Goal: Task Accomplishment & Management: Manage account settings

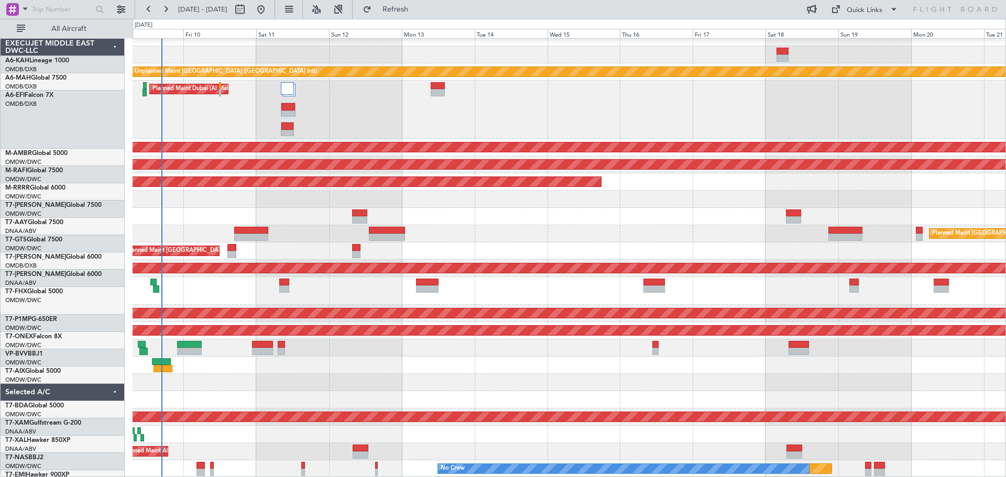
scroll to position [10, 0]
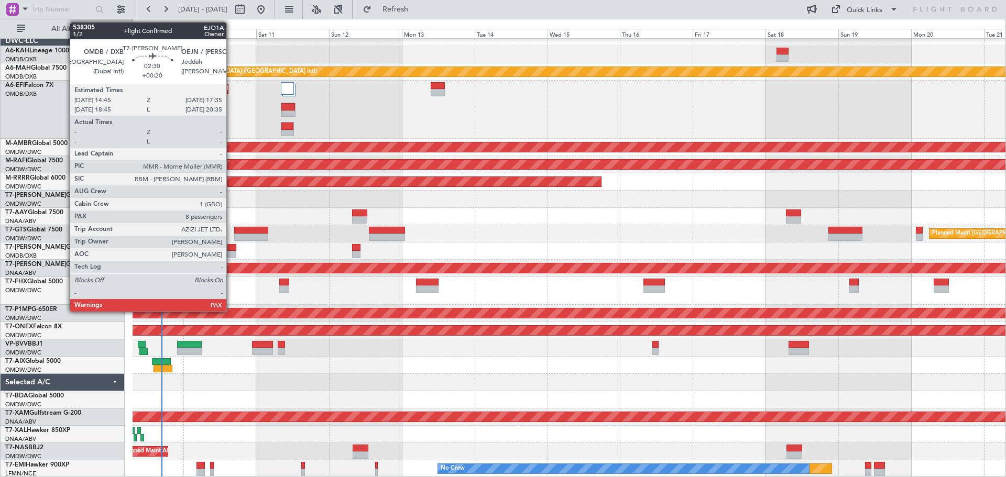
click at [231, 255] on div at bounding box center [231, 254] width 9 height 7
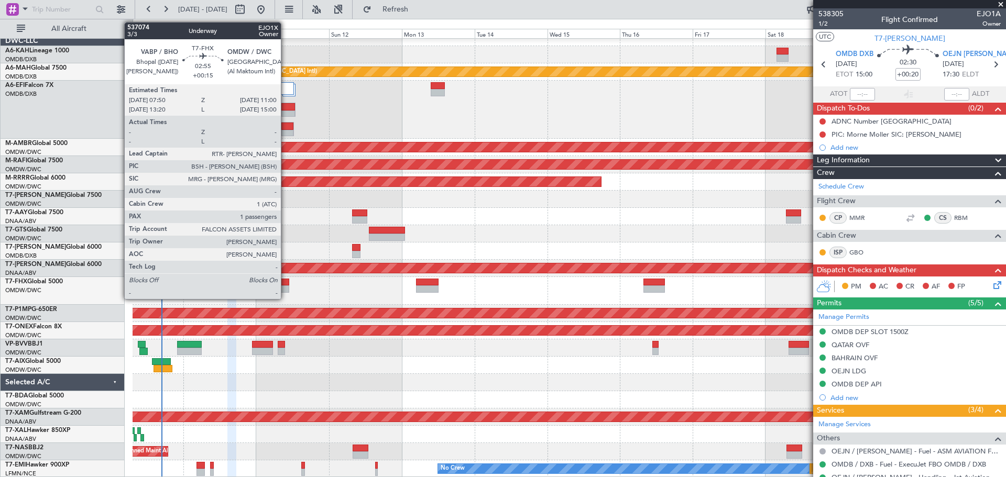
click at [286, 286] on div at bounding box center [284, 289] width 10 height 7
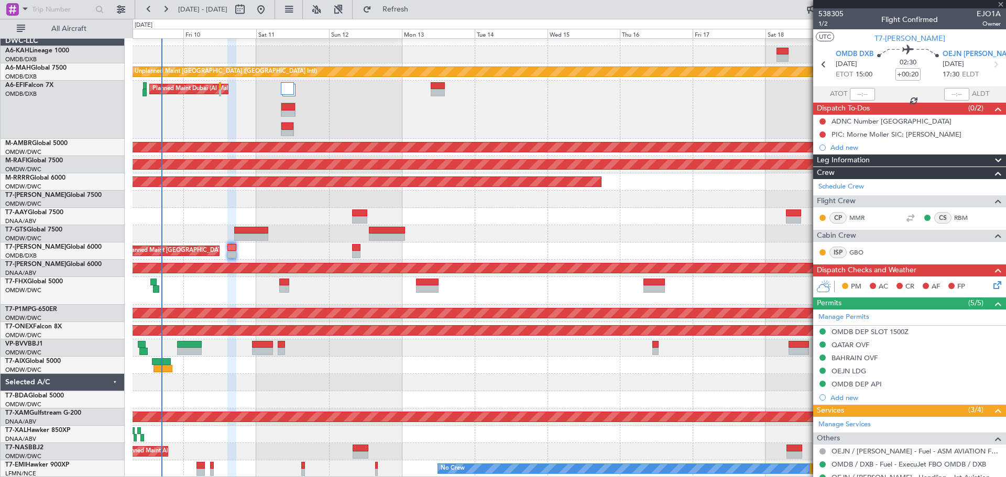
type input "+00:15"
type input "1"
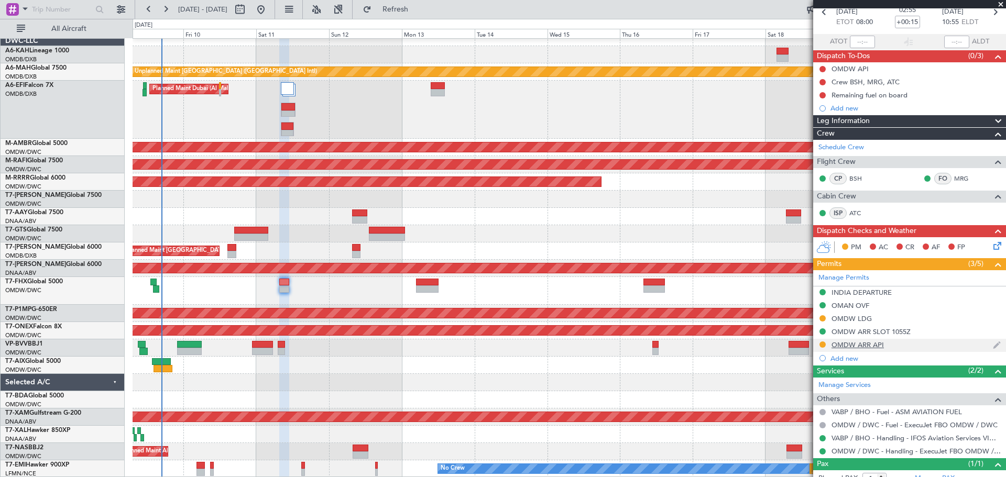
scroll to position [86, 0]
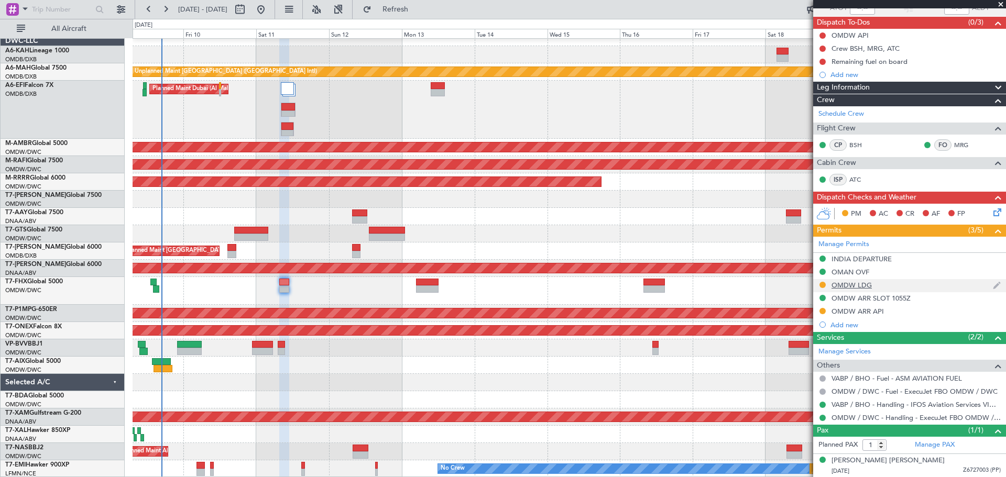
click at [849, 283] on div "OMDW LDG" at bounding box center [851, 285] width 40 height 9
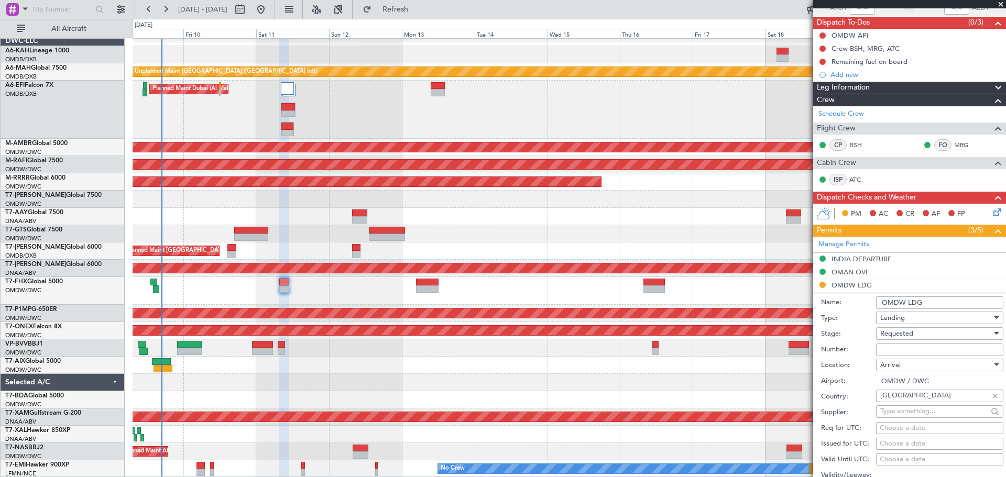
click at [887, 346] on input "Number:" at bounding box center [939, 350] width 127 height 13
paste input "LP/2025/13900"
type input "LP/2025/13900"
click at [886, 339] on div "Requested" at bounding box center [936, 334] width 112 height 16
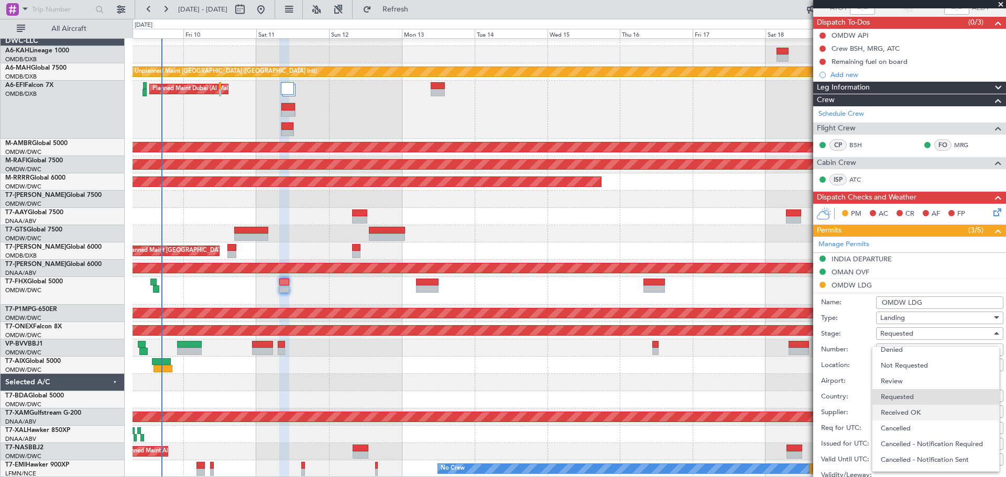
click at [900, 410] on span "Received OK" at bounding box center [936, 413] width 110 height 16
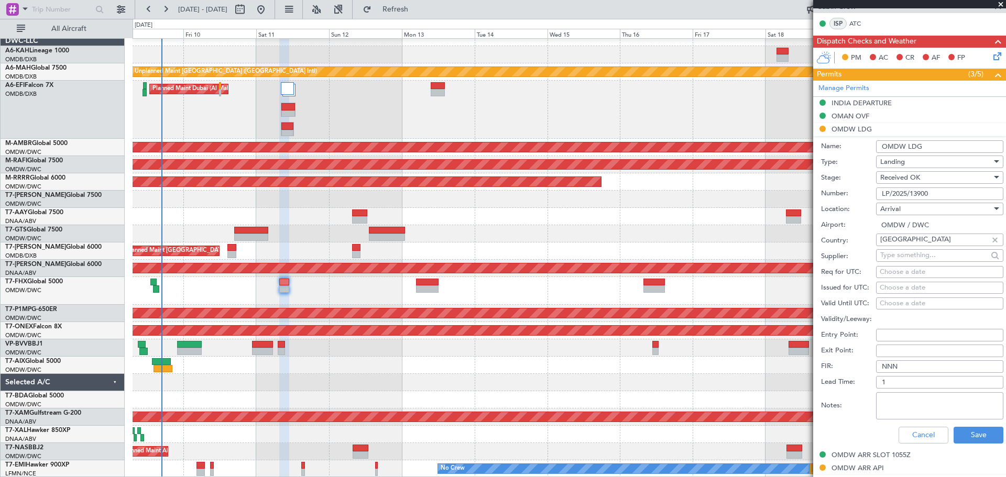
scroll to position [243, 0]
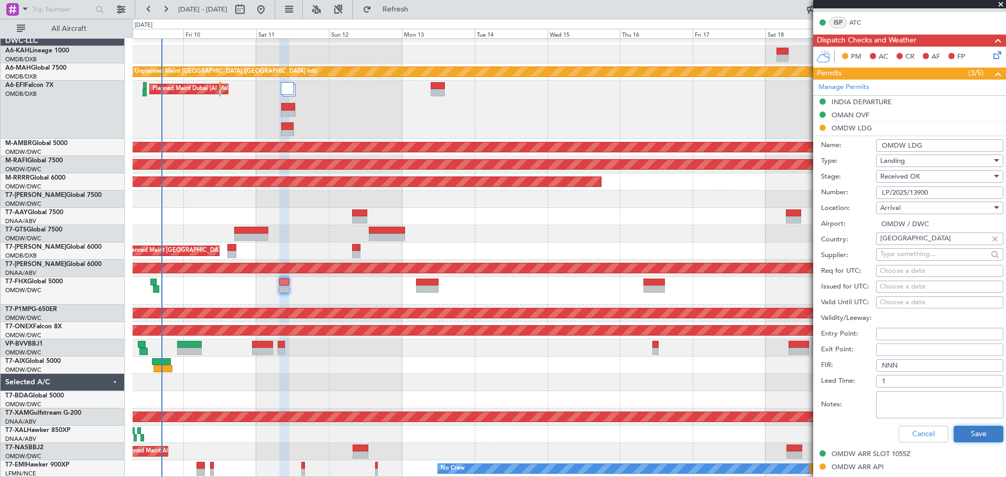
click at [989, 431] on button "Save" at bounding box center [978, 434] width 50 height 17
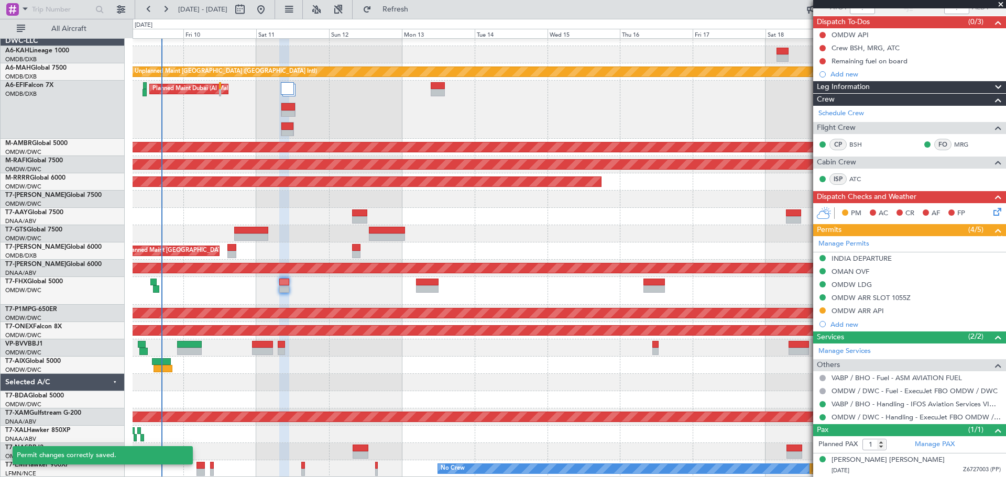
scroll to position [86, 0]
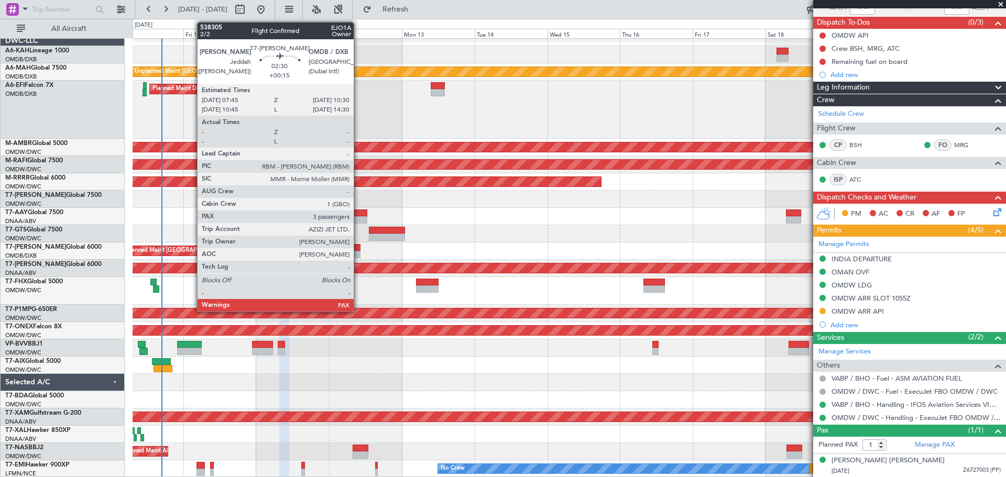
click at [358, 253] on div at bounding box center [356, 254] width 8 height 7
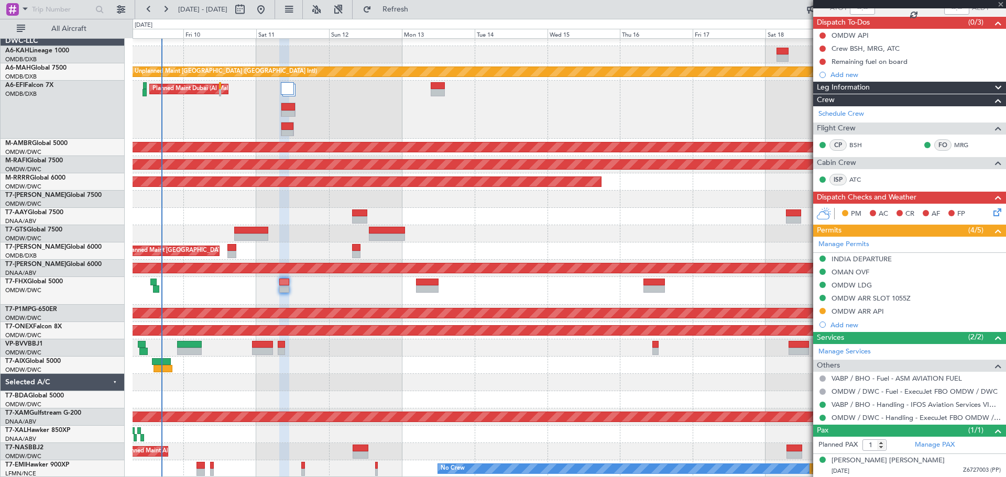
type input "3"
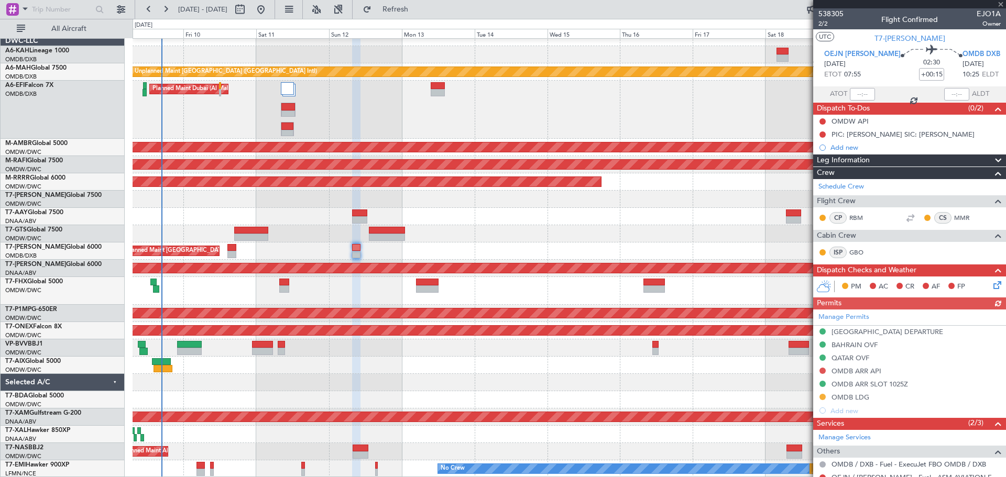
click at [860, 400] on div "Manage Permits [GEOGRAPHIC_DATA] DEPARTURE [GEOGRAPHIC_DATA] OVF QATAR OVF OMDB…" at bounding box center [909, 364] width 193 height 108
click at [850, 399] on div "OMDB LDG" at bounding box center [850, 397] width 38 height 9
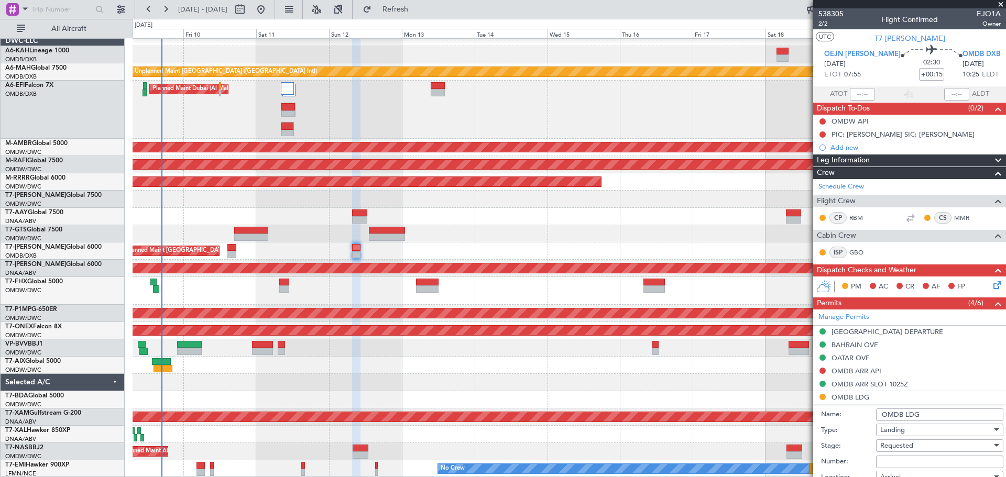
click at [893, 456] on input "Number:" at bounding box center [939, 462] width 127 height 13
paste input "LP/2025/13901"
type input "LP/2025/13901"
click at [892, 450] on div "Requested" at bounding box center [936, 446] width 112 height 16
click at [987, 374] on div at bounding box center [503, 238] width 1006 height 477
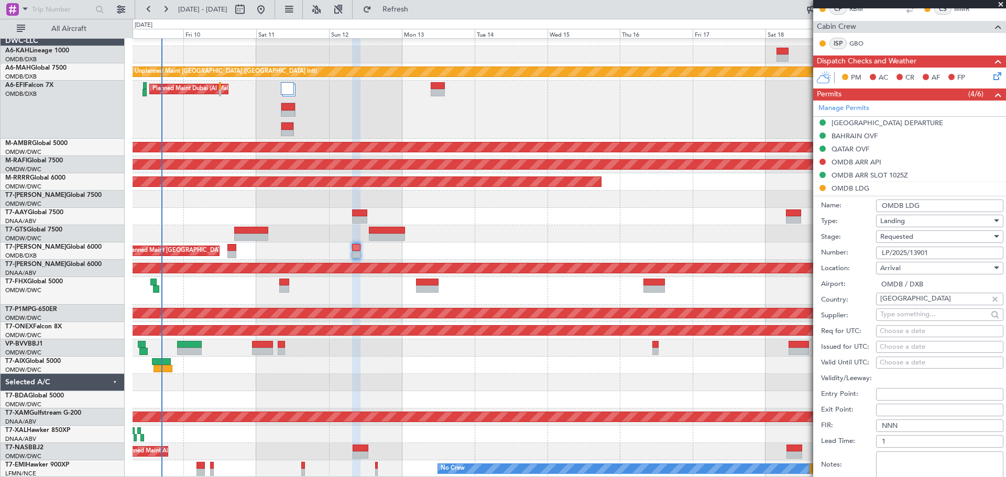
scroll to position [210, 0]
click at [894, 236] on span "Requested" at bounding box center [896, 236] width 33 height 9
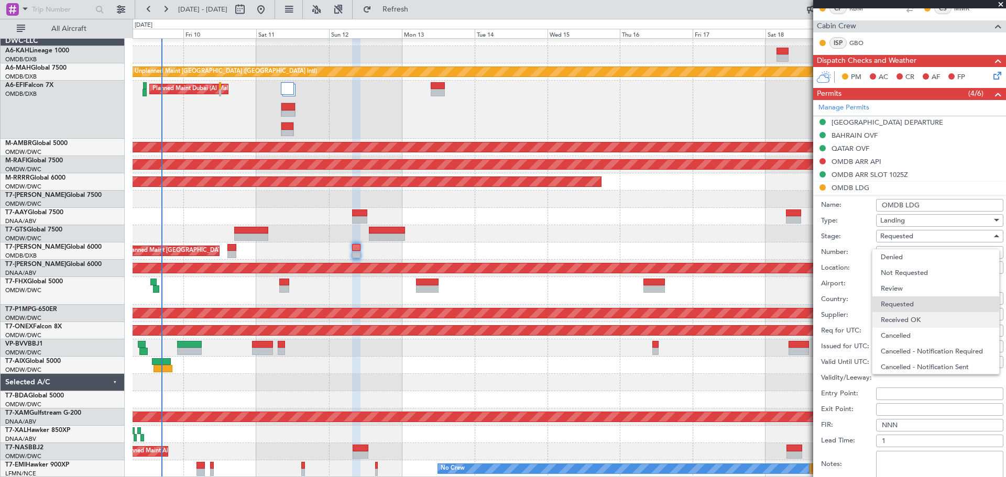
scroll to position [5, 0]
click at [912, 320] on span "Received OK" at bounding box center [936, 316] width 110 height 16
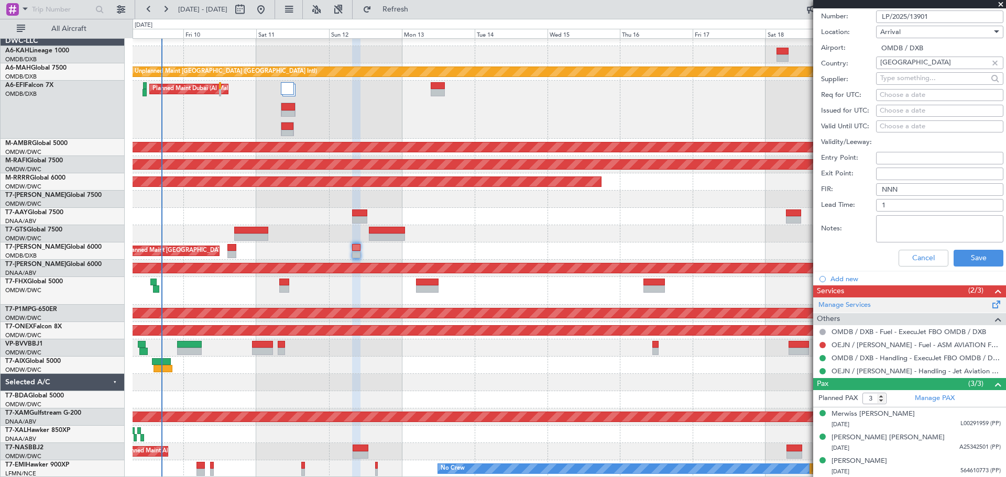
scroll to position [446, 0]
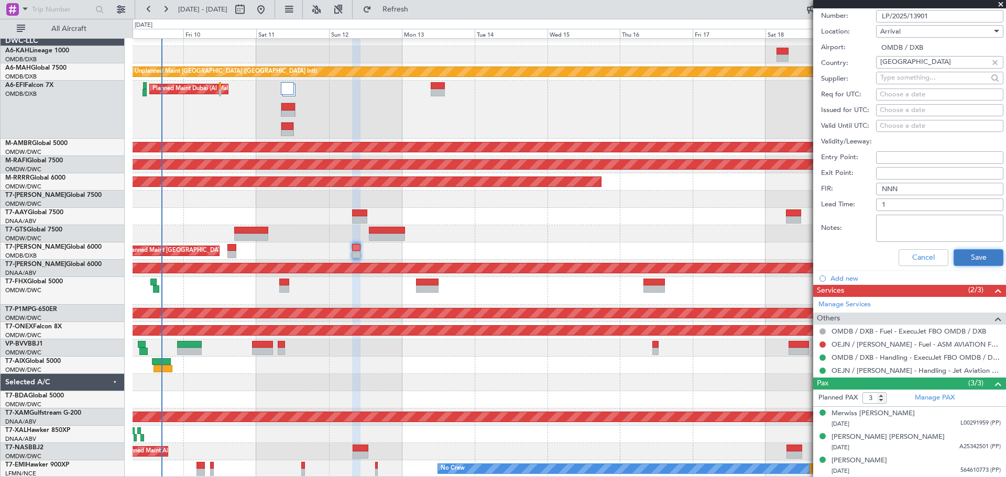
click at [961, 264] on button "Save" at bounding box center [978, 257] width 50 height 17
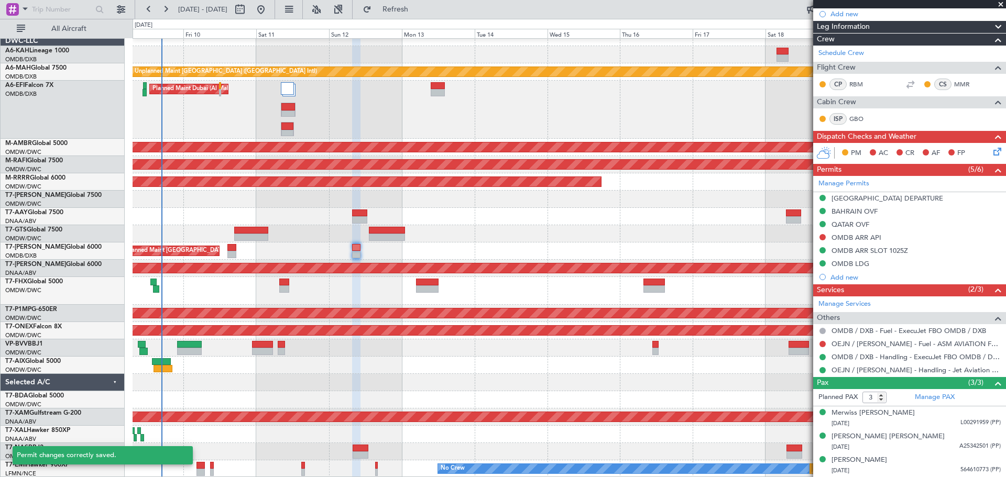
scroll to position [133, 0]
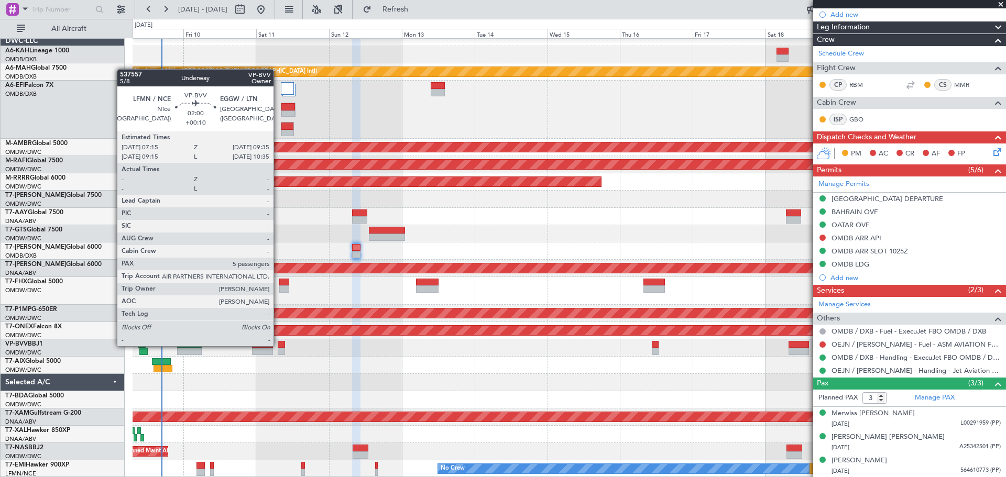
click at [278, 345] on div at bounding box center [281, 344] width 7 height 7
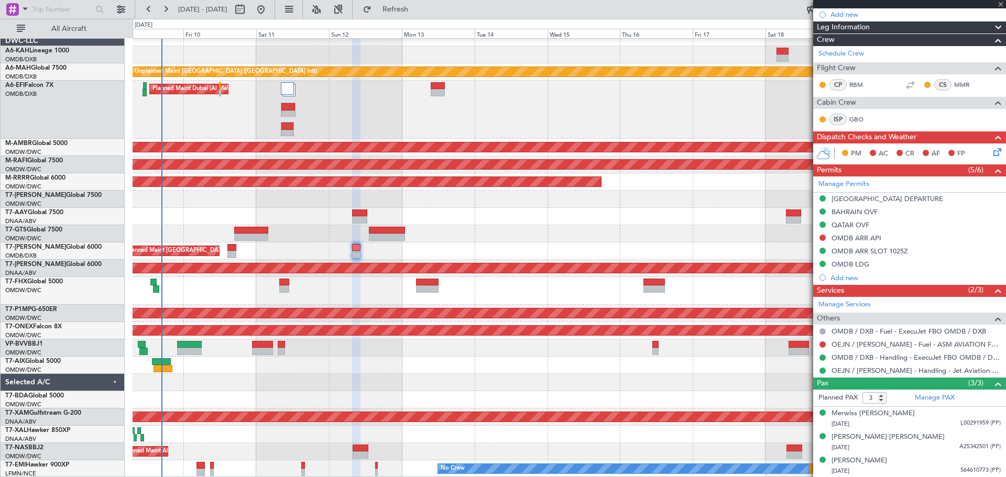
type input "+00:10"
type input "5"
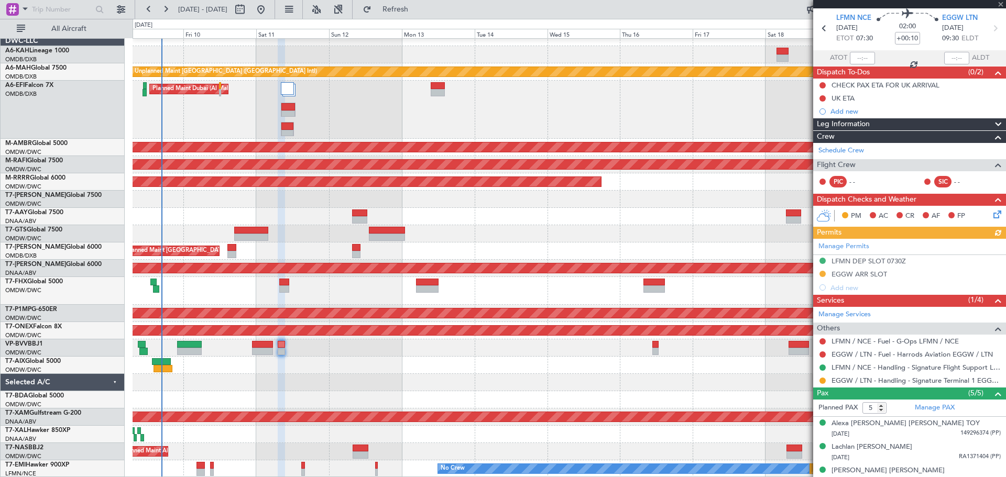
scroll to position [52, 0]
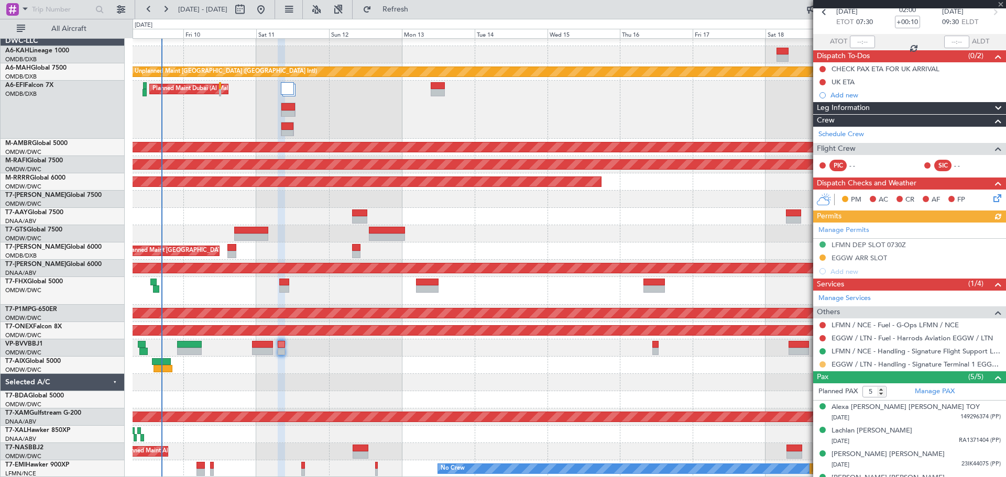
click at [821, 363] on button at bounding box center [822, 364] width 6 height 6
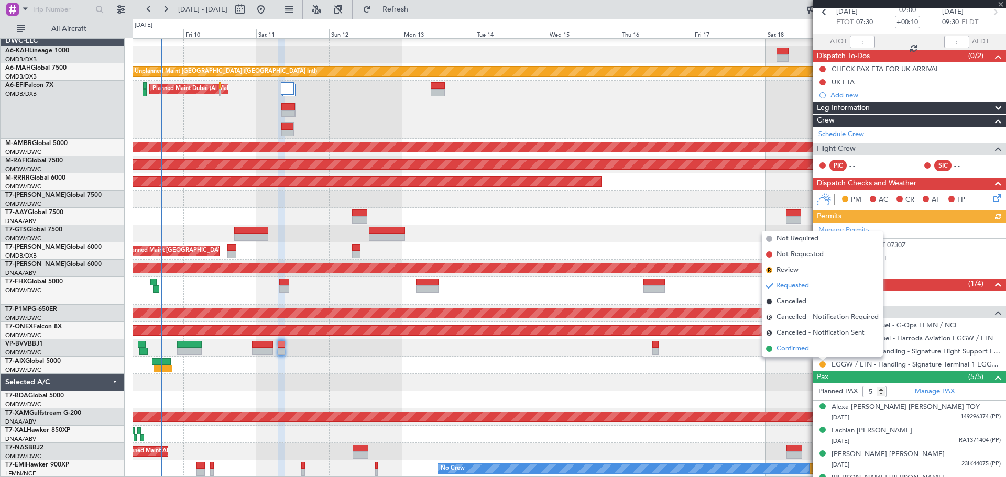
click at [798, 350] on span "Confirmed" at bounding box center [792, 349] width 32 height 10
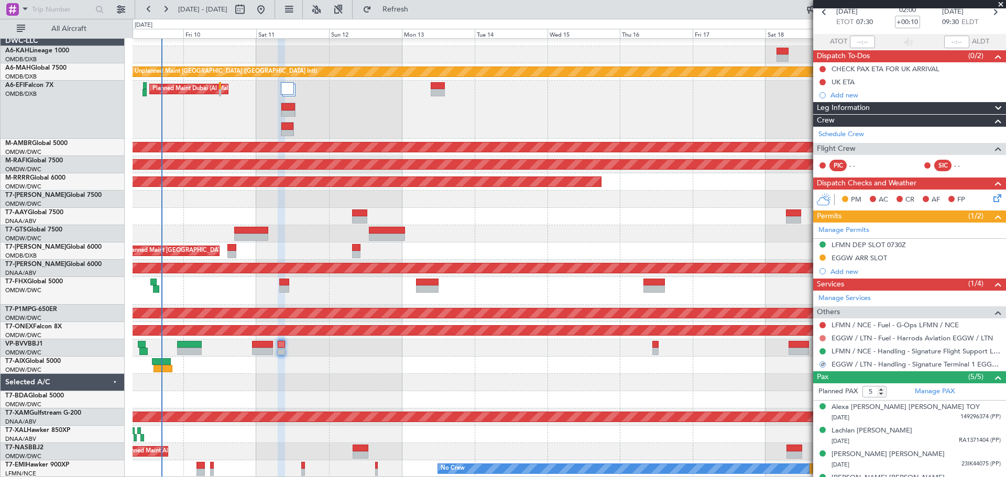
click at [822, 337] on button at bounding box center [822, 338] width 6 height 6
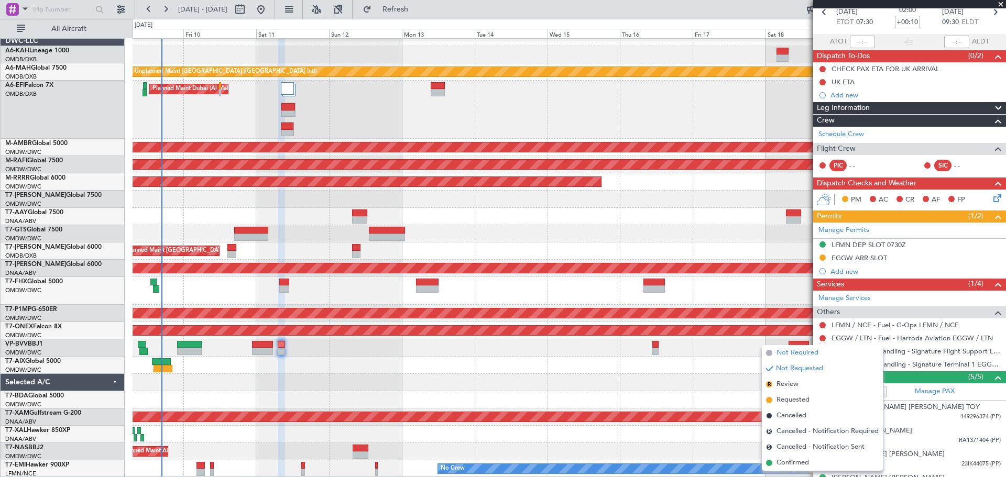
click at [788, 352] on span "Not Required" at bounding box center [797, 353] width 42 height 10
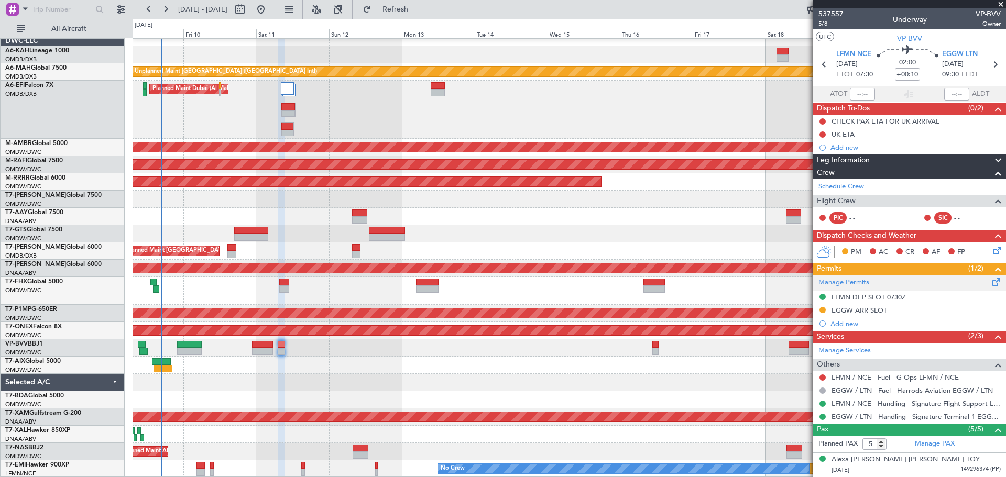
scroll to position [93, 0]
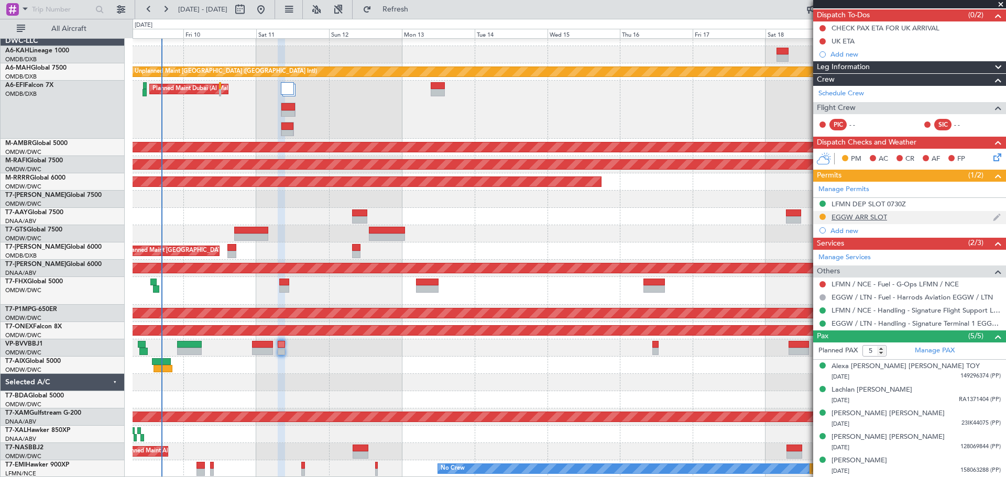
click at [865, 213] on div "EGGW ARR SLOT" at bounding box center [859, 217] width 56 height 9
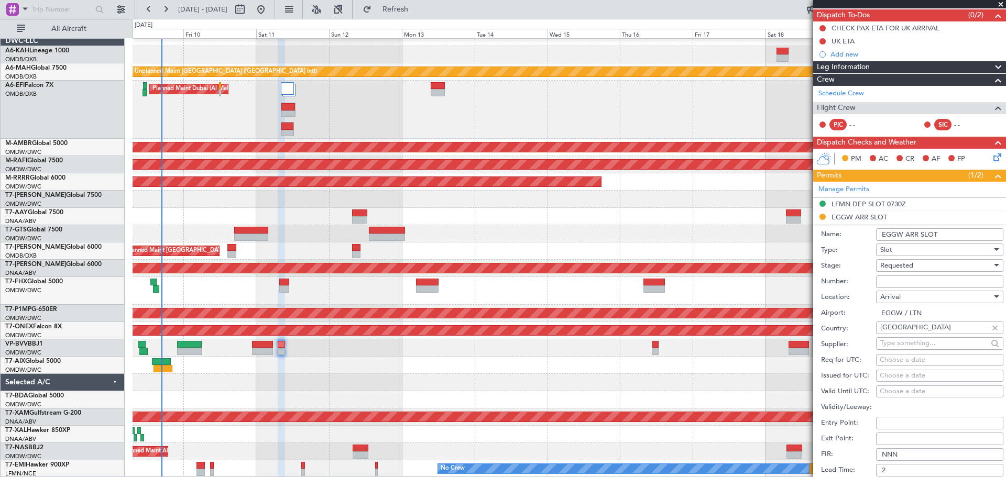
click at [889, 284] on input "Number:" at bounding box center [939, 282] width 127 height 13
type input "4086"
click at [911, 261] on span "Requested" at bounding box center [896, 265] width 33 height 9
click at [913, 341] on span "Received OK" at bounding box center [936, 345] width 110 height 16
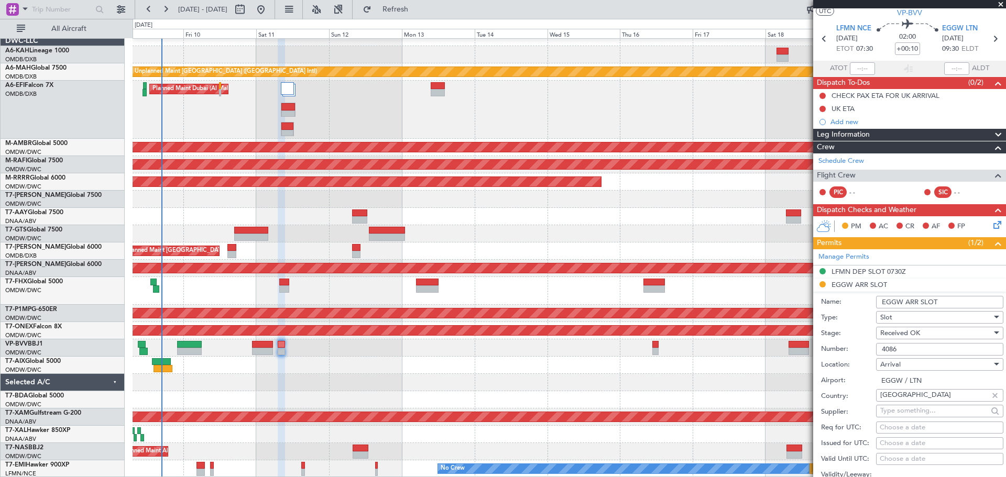
scroll to position [0, 0]
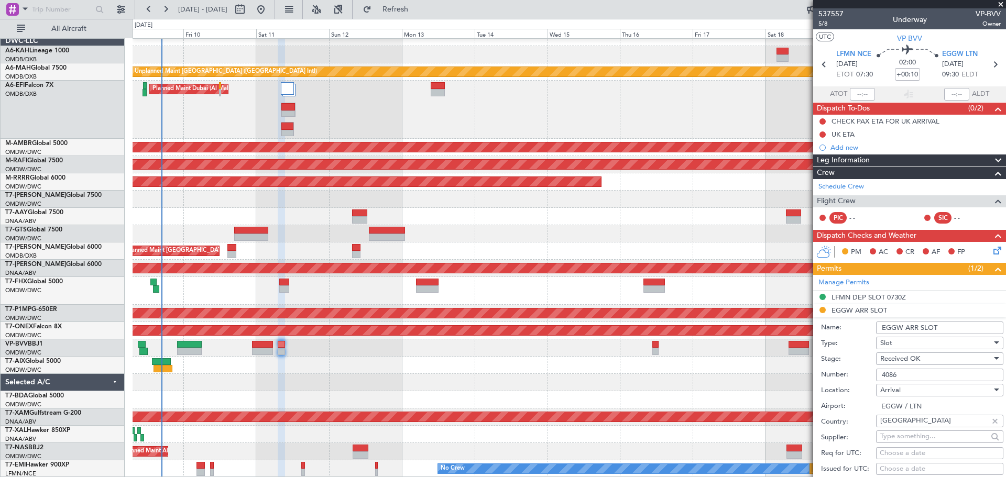
click at [955, 325] on input "EGGW ARR SLOT" at bounding box center [939, 328] width 127 height 13
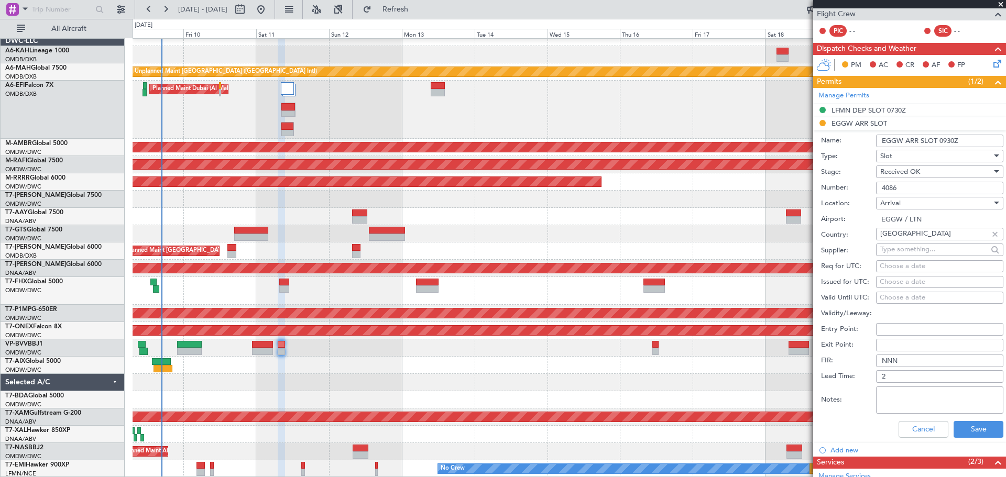
scroll to position [262, 0]
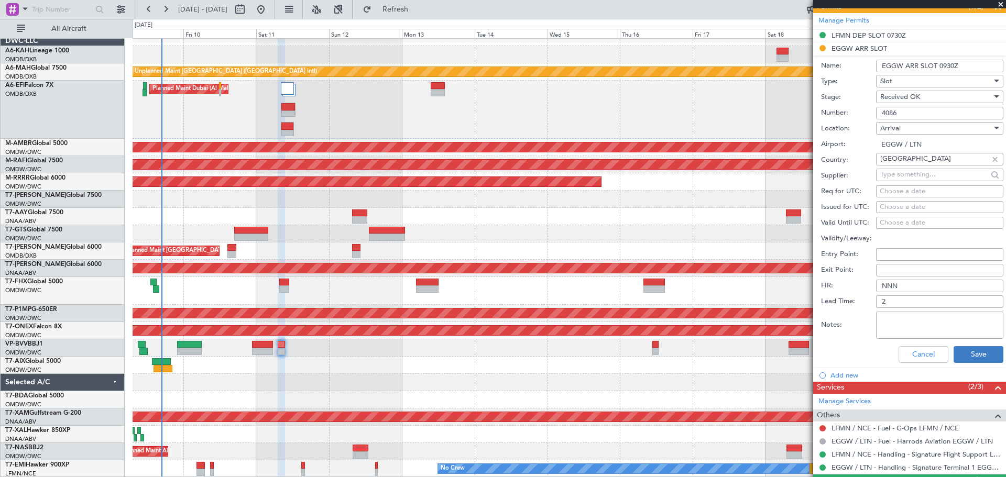
type input "EGGW ARR SLOT 0930Z"
click at [976, 355] on button "Save" at bounding box center [978, 354] width 50 height 17
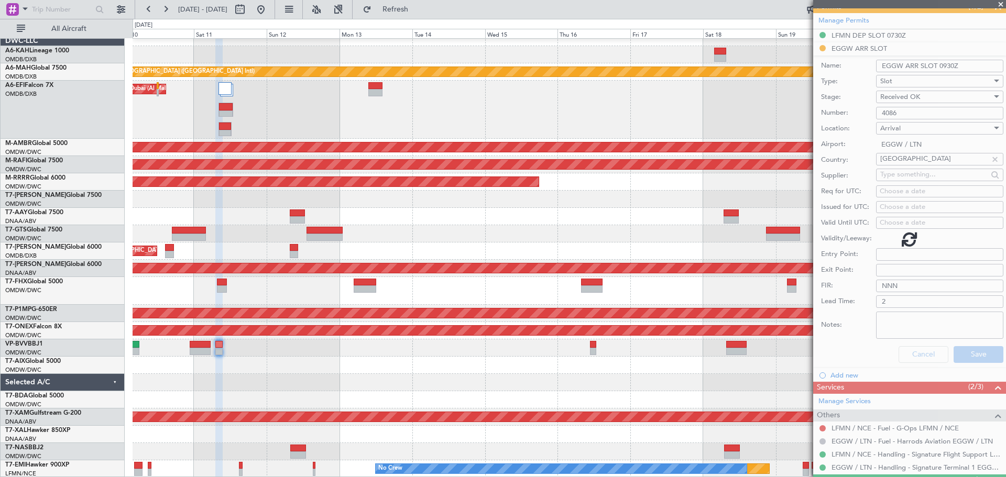
click at [507, 363] on div "Planned Maint Dubai (Al Maktoum Intl)" at bounding box center [569, 365] width 873 height 17
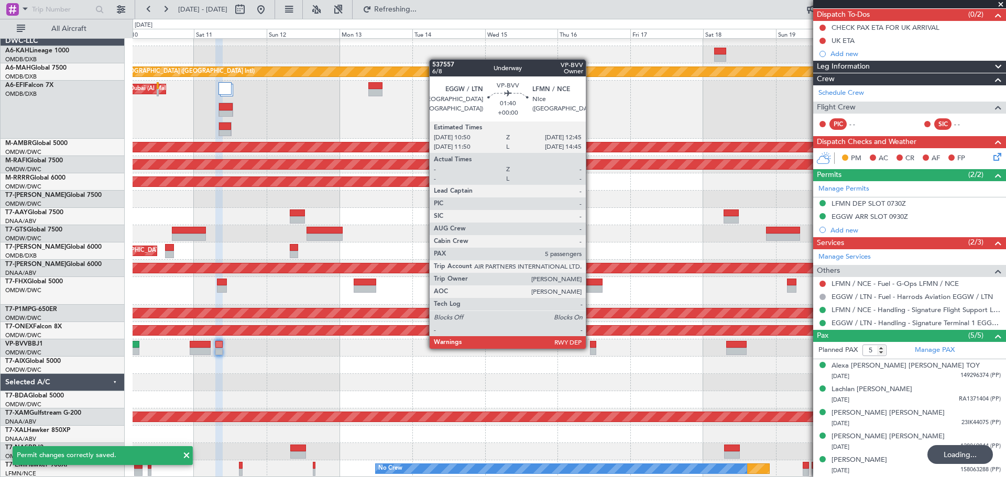
scroll to position [93, 0]
click at [590, 348] on div at bounding box center [593, 351] width 6 height 7
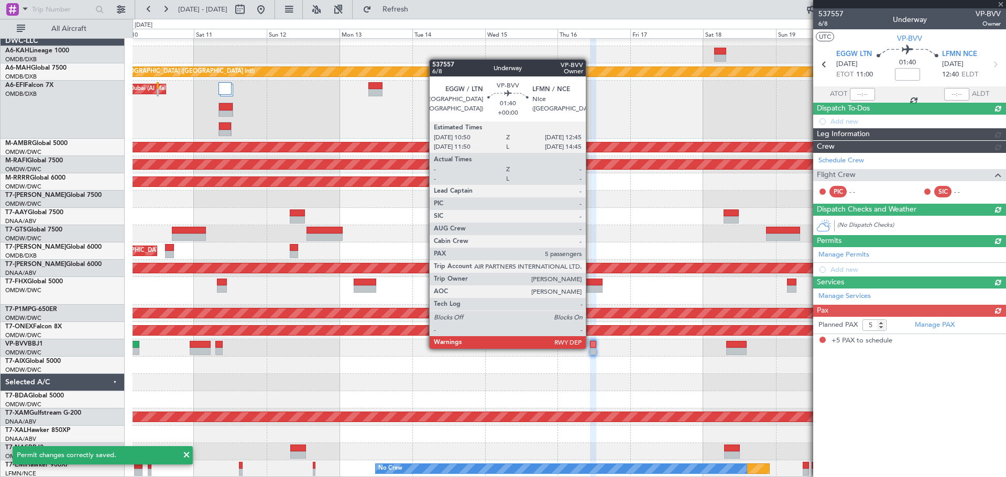
scroll to position [0, 0]
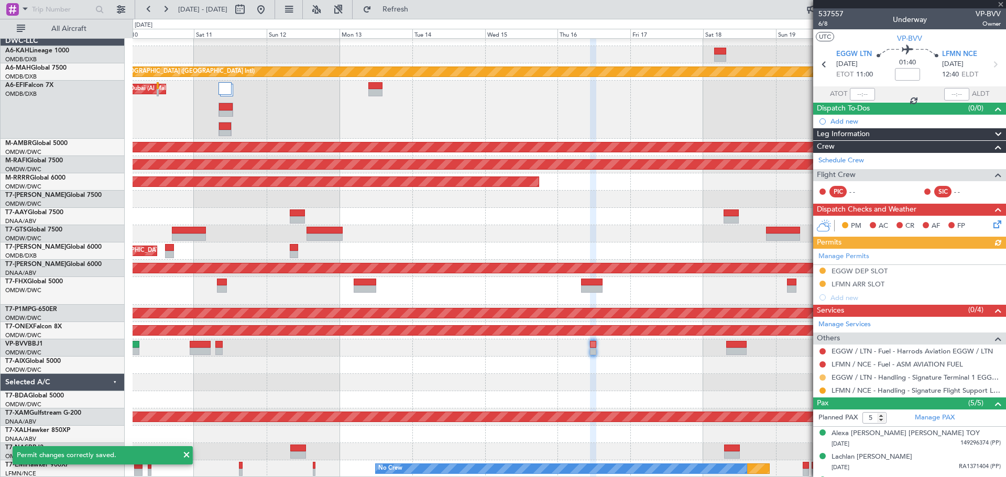
click at [822, 378] on button at bounding box center [822, 378] width 6 height 6
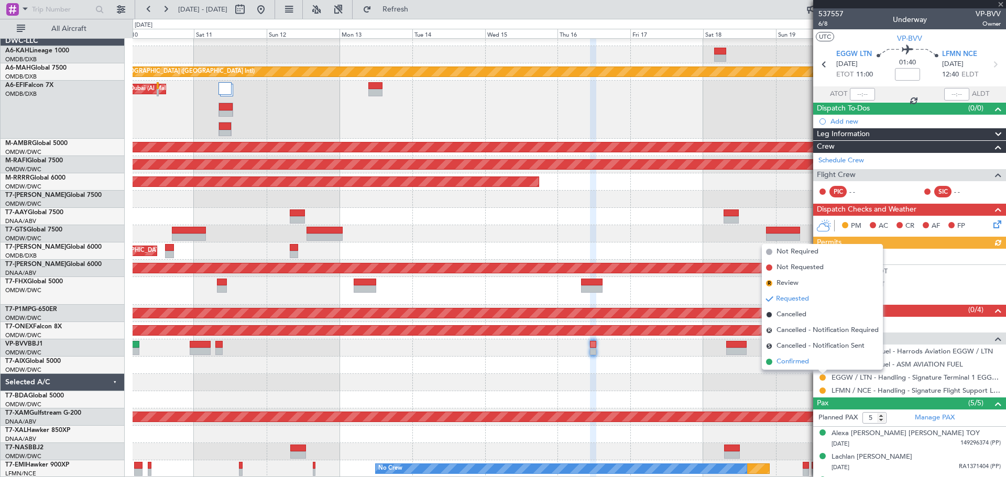
click at [792, 361] on span "Confirmed" at bounding box center [792, 362] width 32 height 10
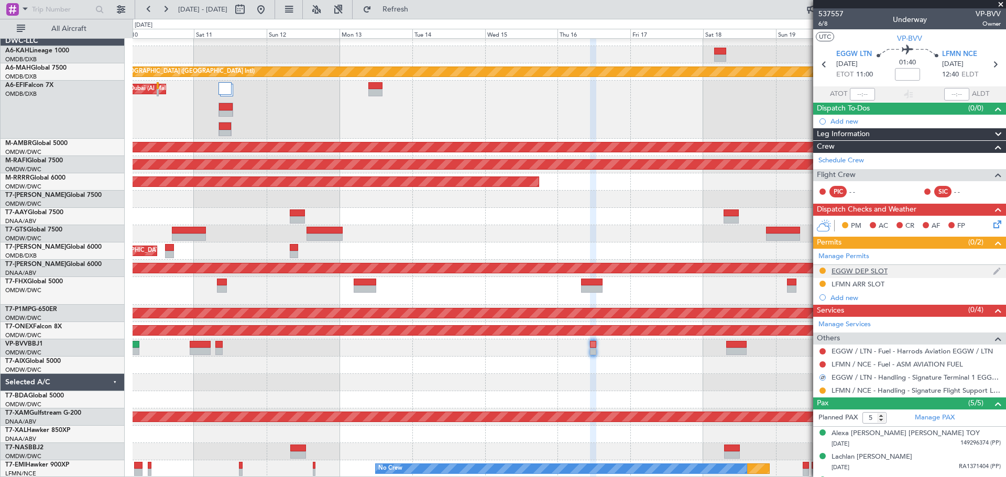
click at [847, 273] on div "EGGW DEP SLOT" at bounding box center [859, 271] width 56 height 9
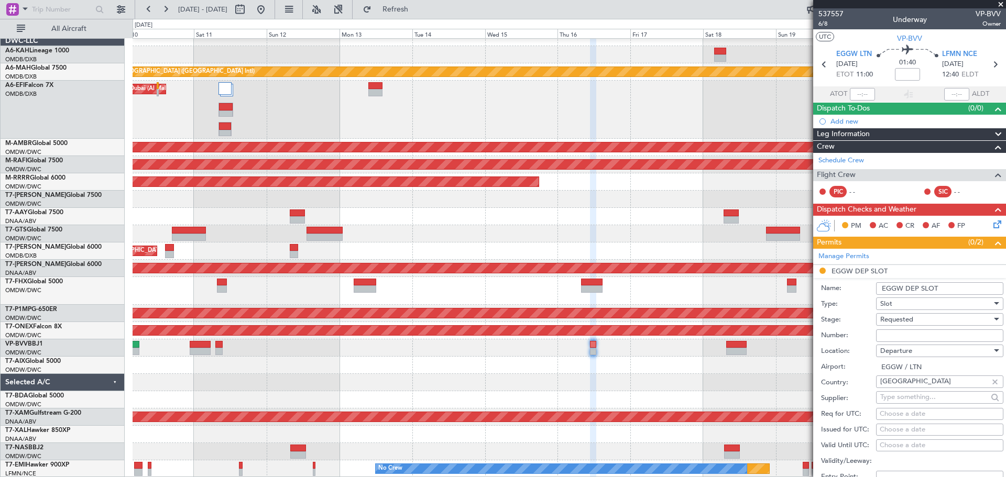
click at [892, 333] on input "Number:" at bounding box center [939, 336] width 127 height 13
type input "4087"
click at [946, 289] on input "EGGW DEP SLOT" at bounding box center [939, 288] width 127 height 13
type input "EGGW DEP SLOT 1055Z"
click at [937, 324] on div "Requested" at bounding box center [936, 320] width 112 height 16
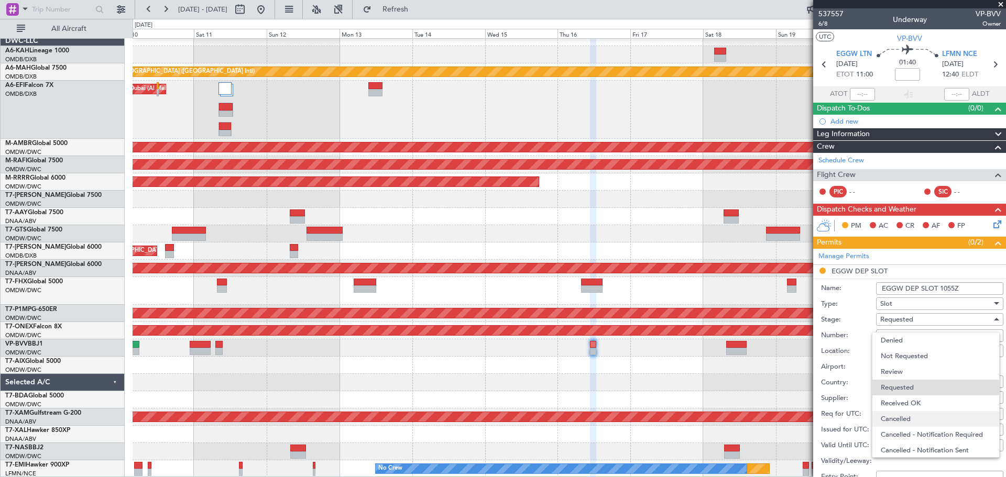
scroll to position [5, 0]
click at [919, 395] on span "Received OK" at bounding box center [936, 399] width 110 height 16
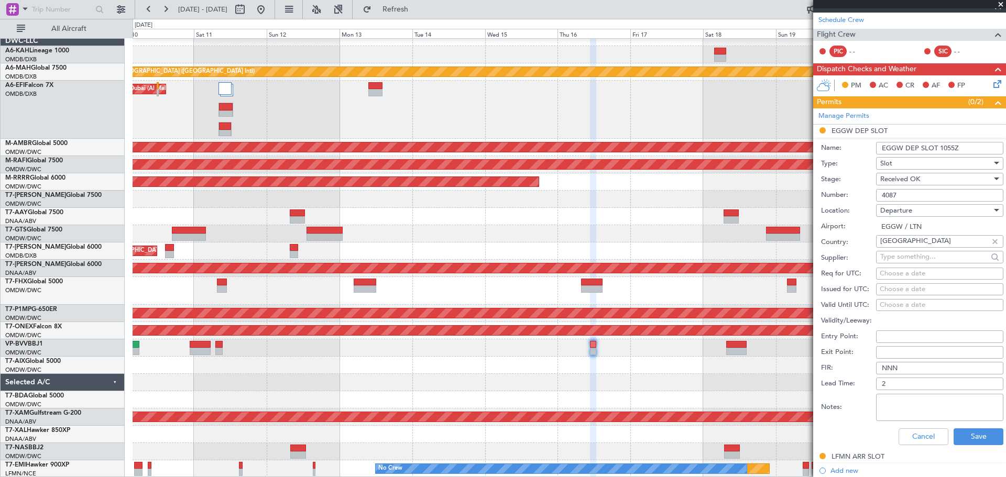
scroll to position [157, 0]
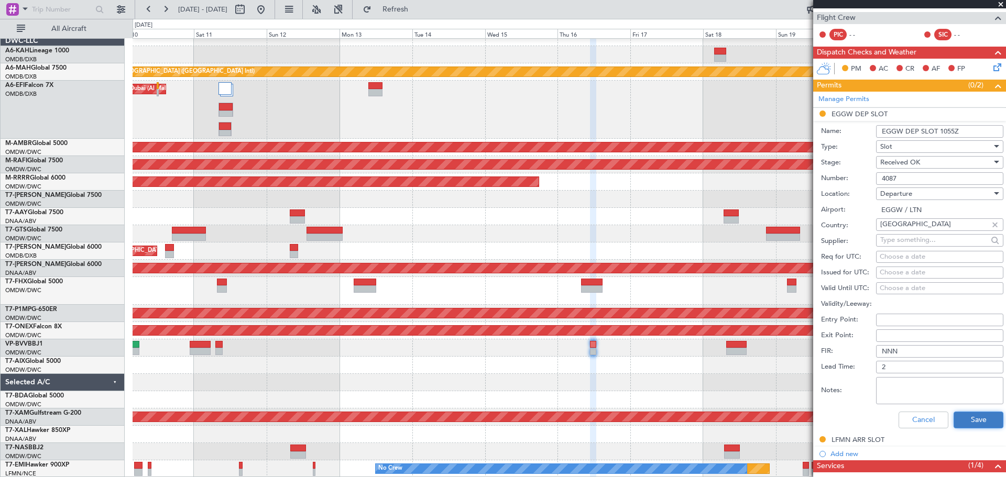
click at [969, 413] on button "Save" at bounding box center [978, 420] width 50 height 17
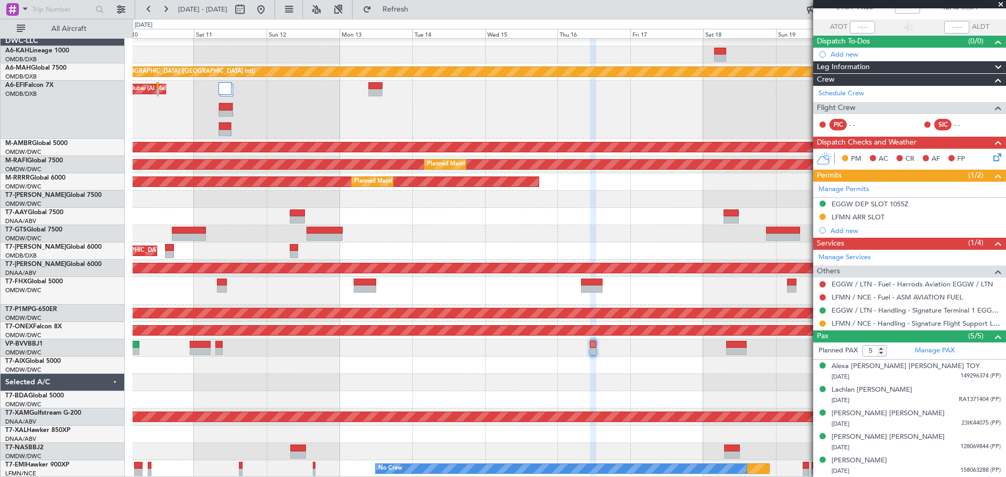
scroll to position [10, 0]
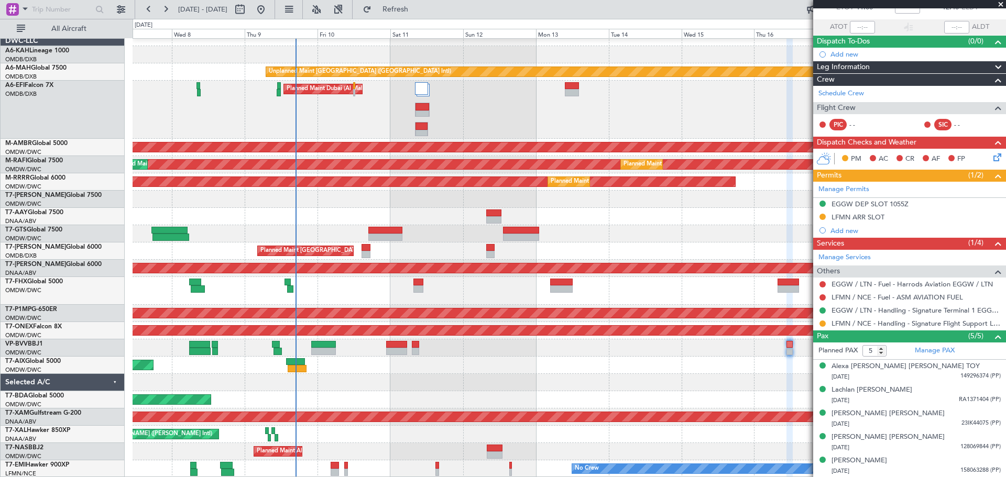
click at [572, 293] on div "Unplanned Maint [GEOGRAPHIC_DATA] (Al Maktoum Intl) Planned Maint [GEOGRAPHIC_D…" at bounding box center [569, 291] width 873 height 28
click at [386, 98] on div "Planned Maint Dubai (Al Maktoum Intl)" at bounding box center [569, 110] width 873 height 58
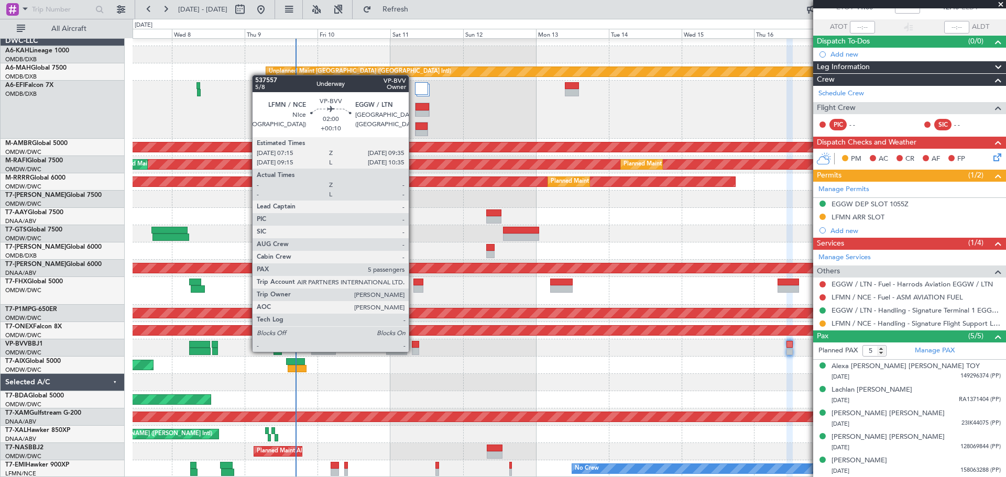
click at [414, 351] on div at bounding box center [415, 351] width 7 height 7
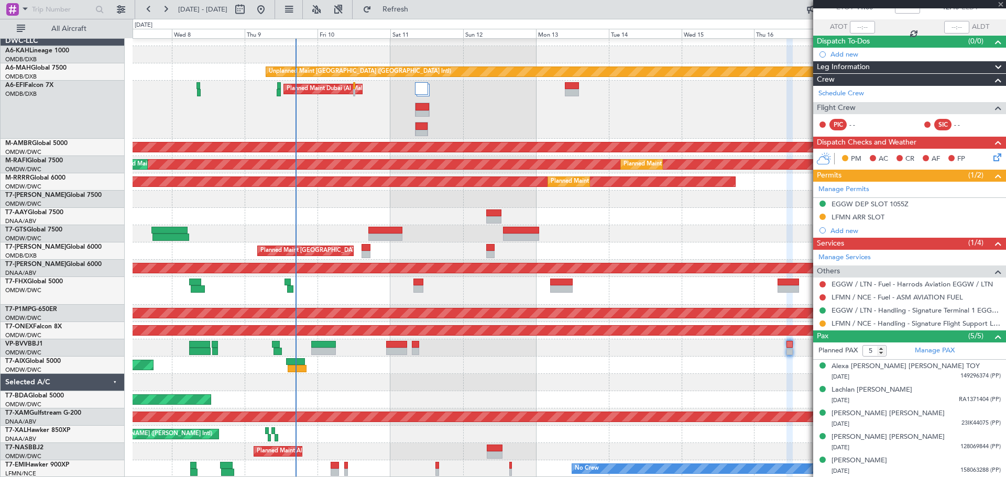
type input "+00:10"
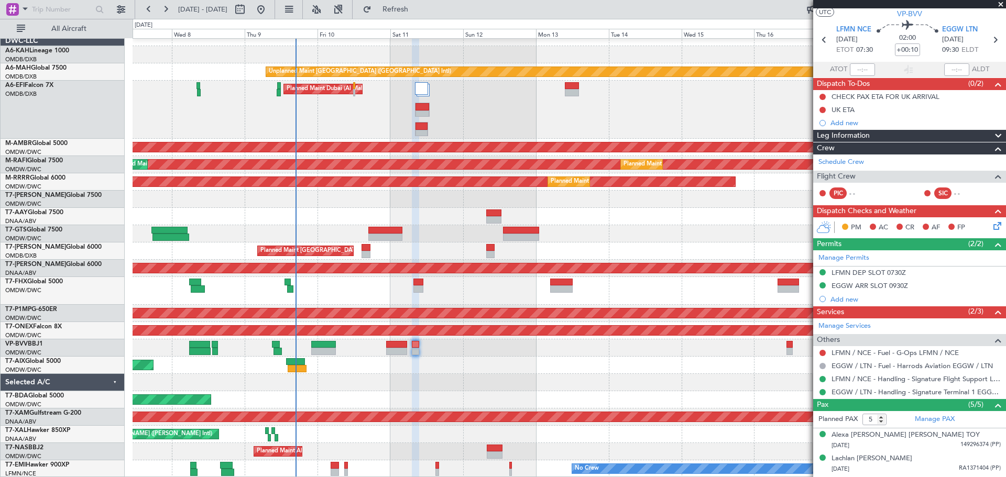
scroll to position [0, 0]
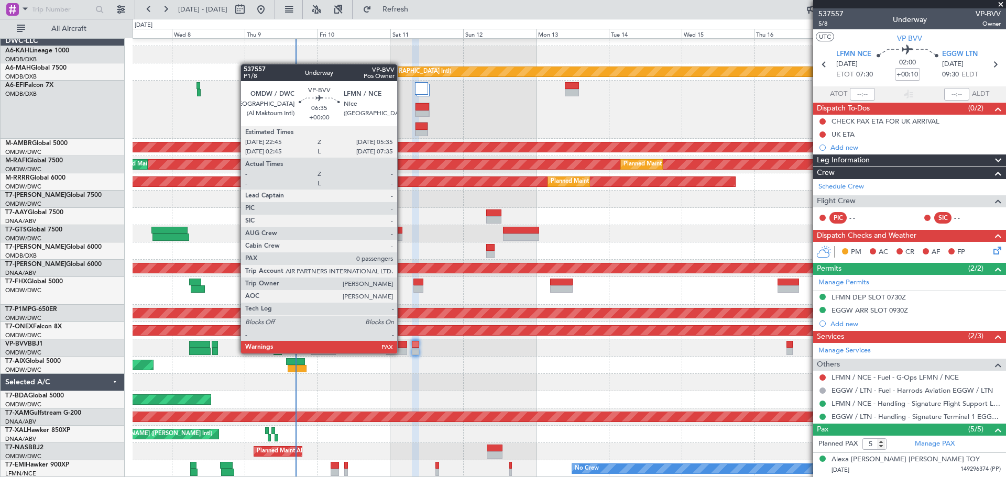
click at [402, 353] on div at bounding box center [396, 351] width 21 height 7
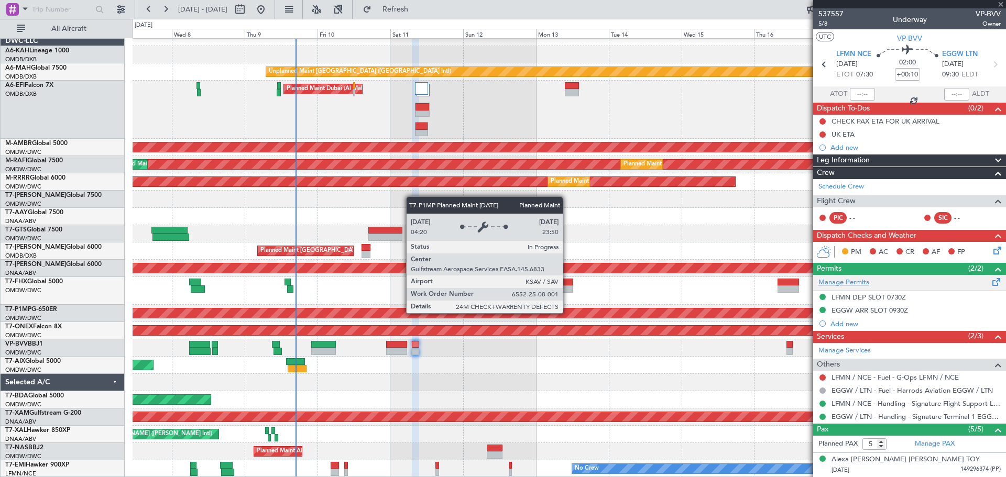
type input "0"
